Goal: Transaction & Acquisition: Download file/media

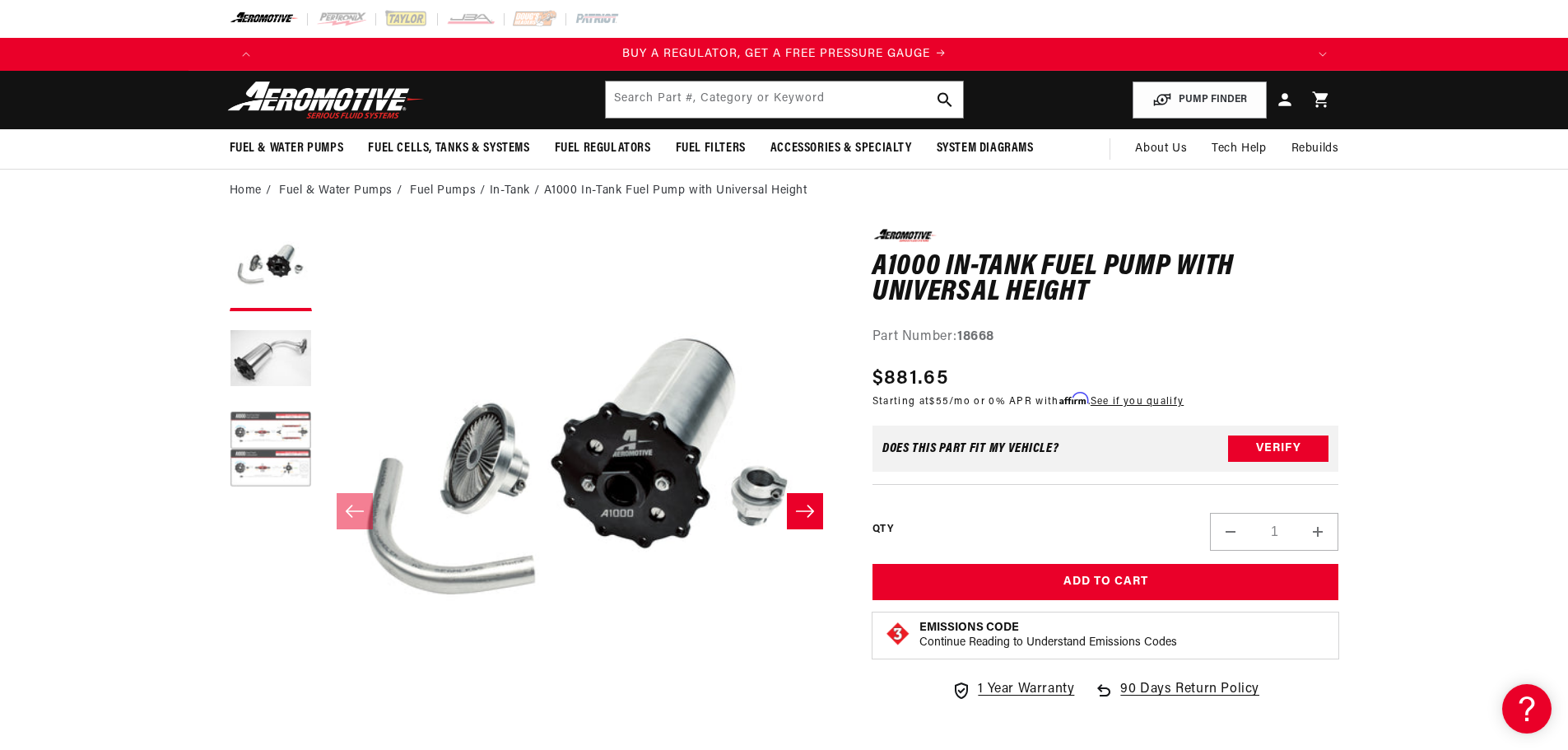
click at [266, 443] on button "Load image 3 in gallery view" at bounding box center [271, 451] width 82 height 82
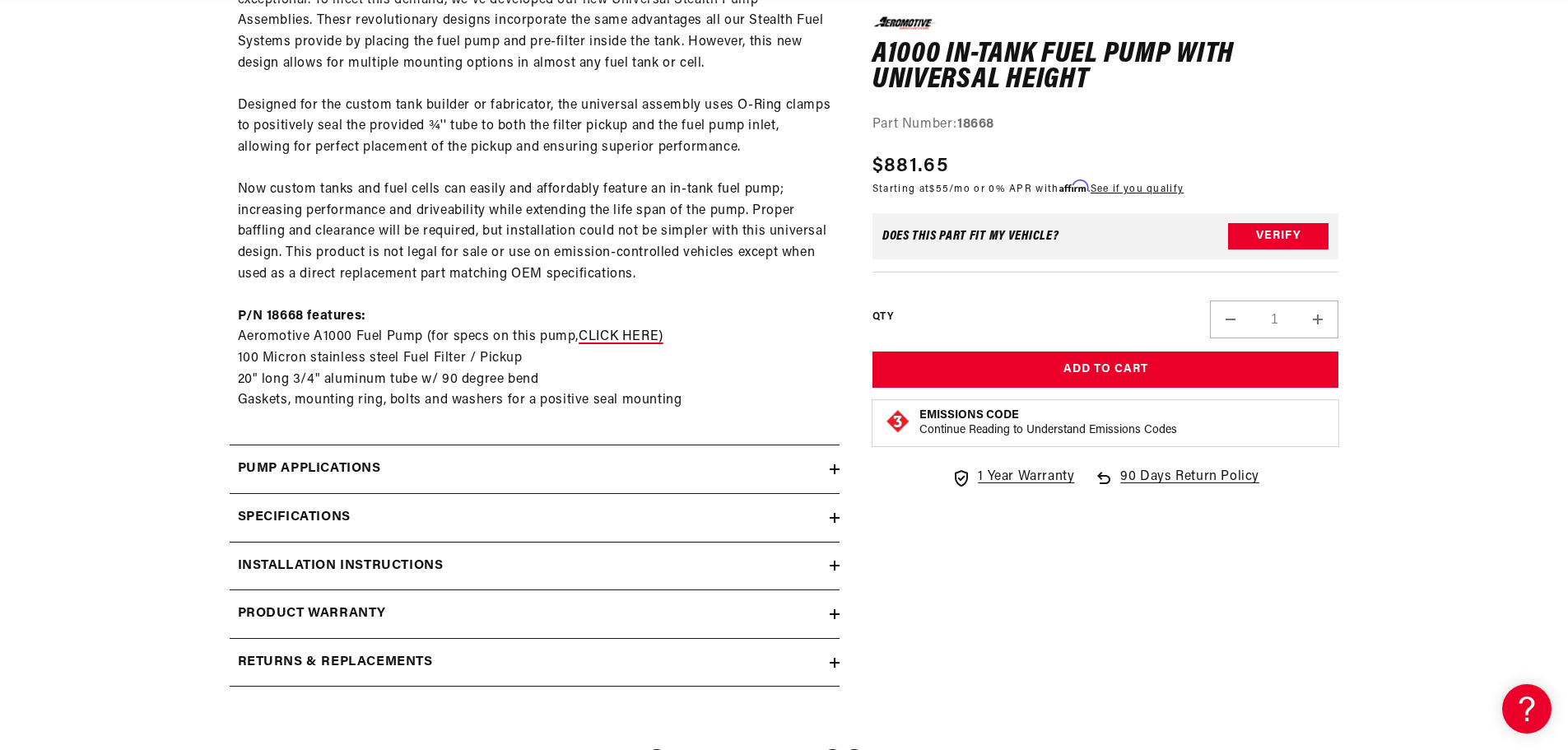
scroll to position [0, 176]
click at [620, 337] on span "CLICK HERE)" at bounding box center [621, 337] width 85 height 13
click at [421, 560] on h2 "Installation Instructions" at bounding box center [340, 566] width 205 height 22
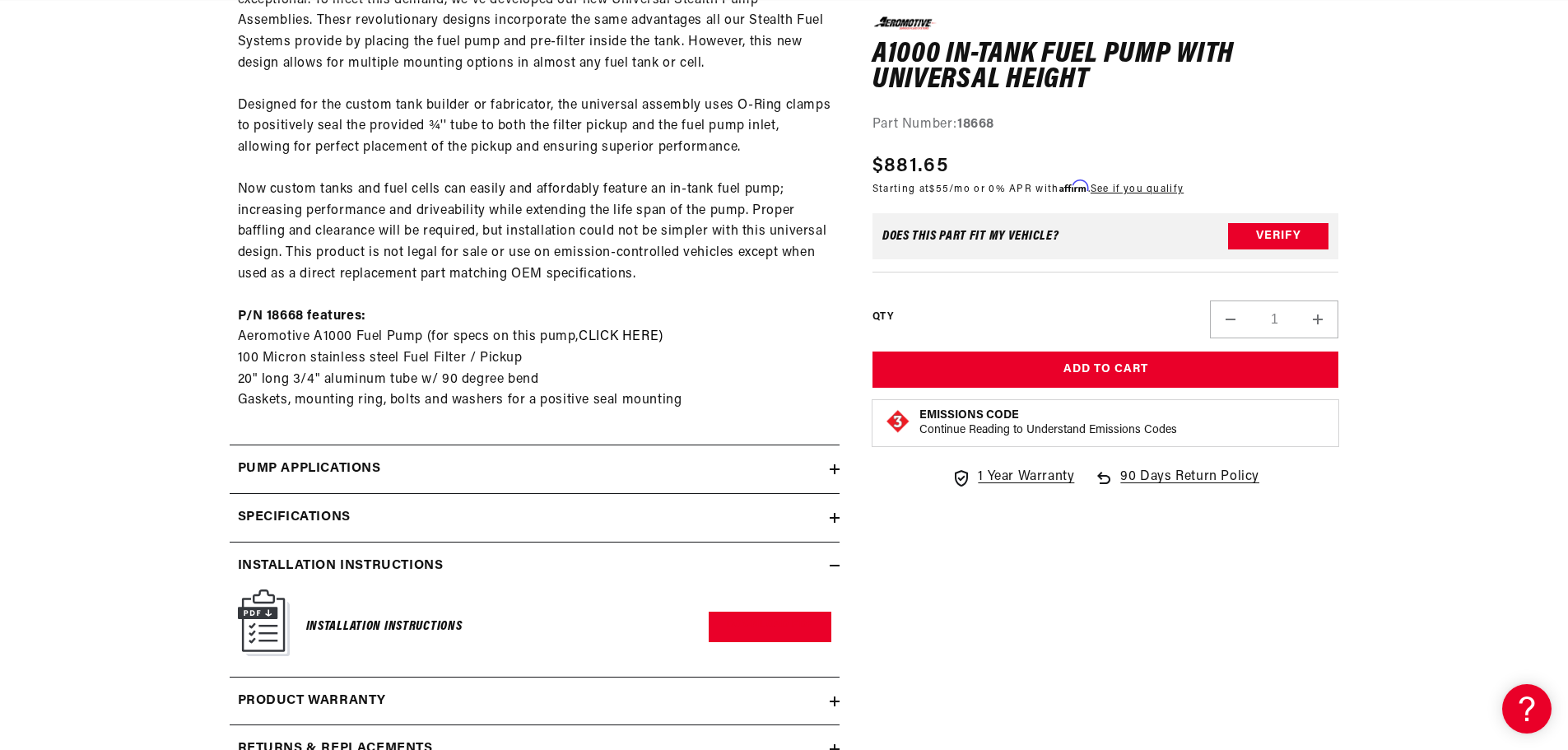
scroll to position [0, 1043]
click at [757, 624] on link "Download PDF" at bounding box center [770, 627] width 123 height 30
